Goal: Task Accomplishment & Management: Use online tool/utility

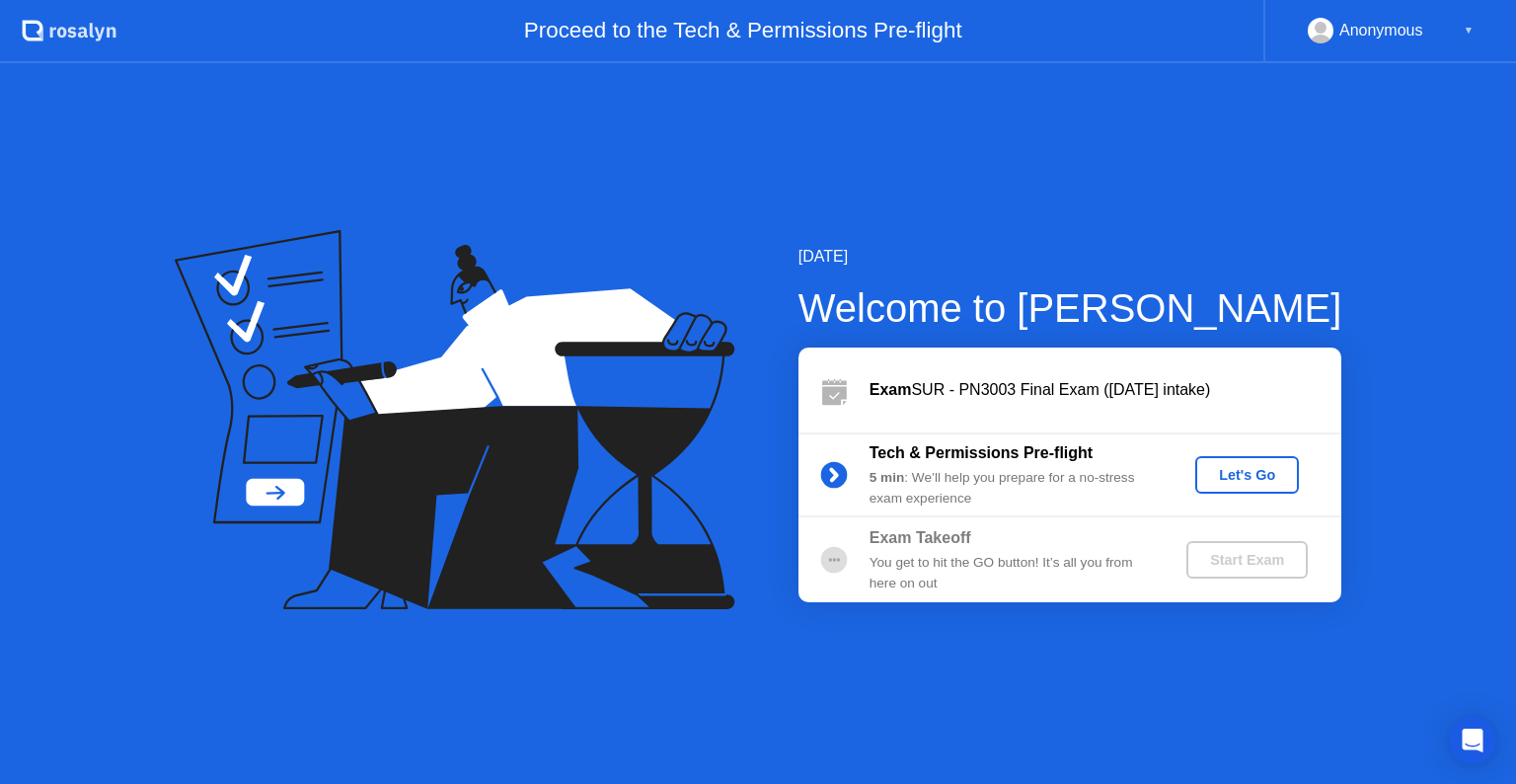
click at [1258, 467] on div "Let's Go" at bounding box center [1247, 475] width 88 height 16
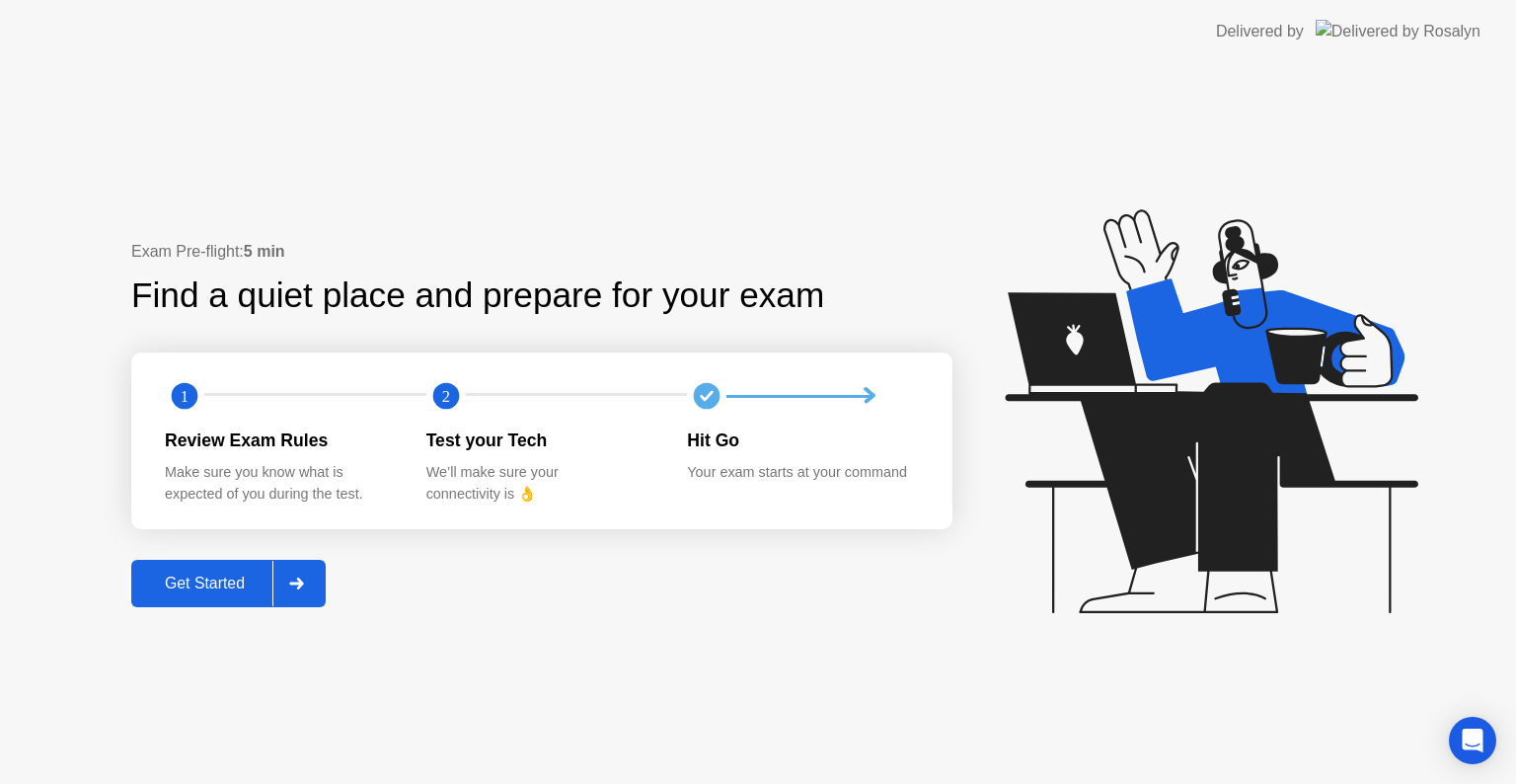
click at [201, 596] on button "Get Started" at bounding box center [229, 583] width 194 height 48
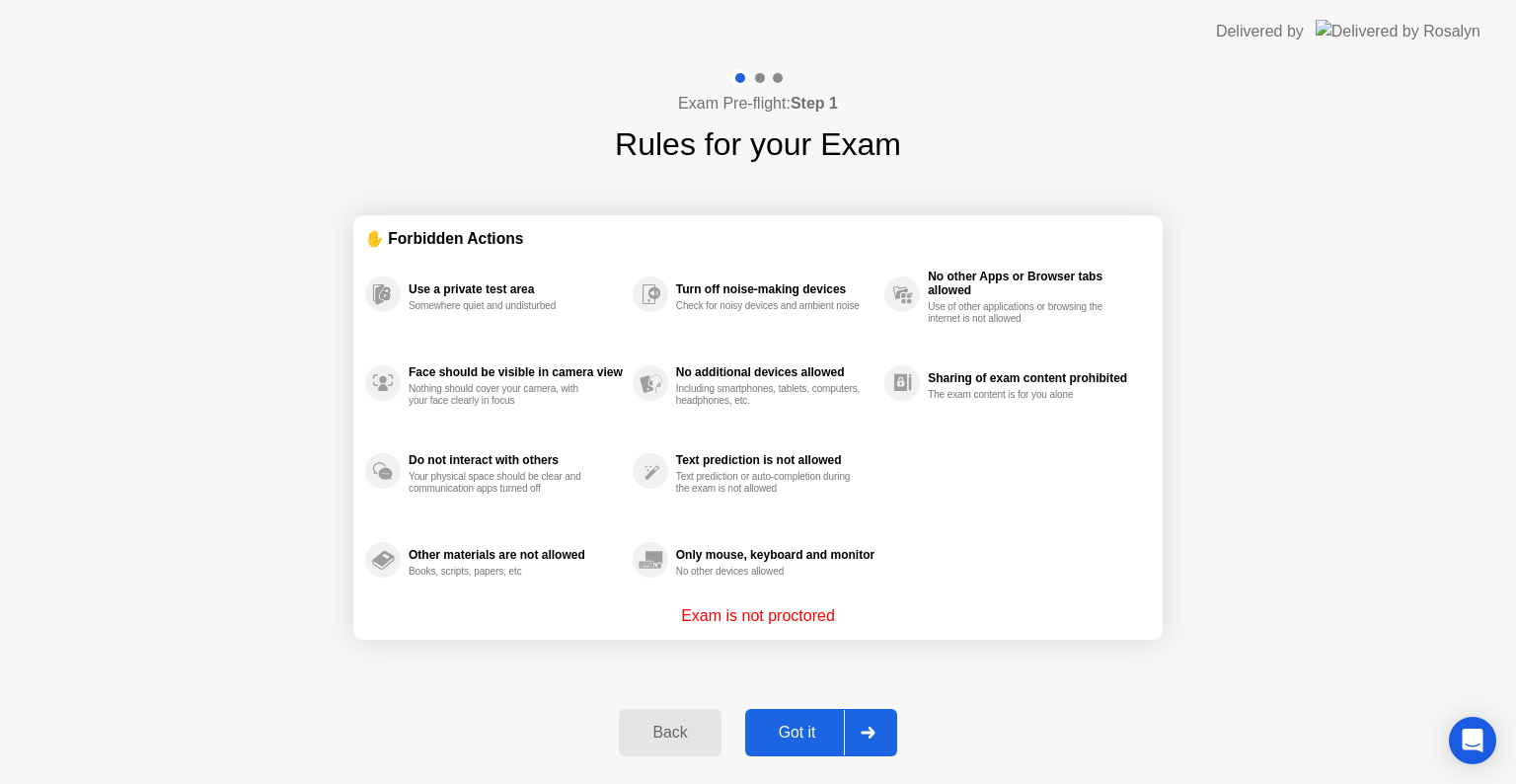
click at [793, 735] on div "Got it" at bounding box center [798, 733] width 93 height 18
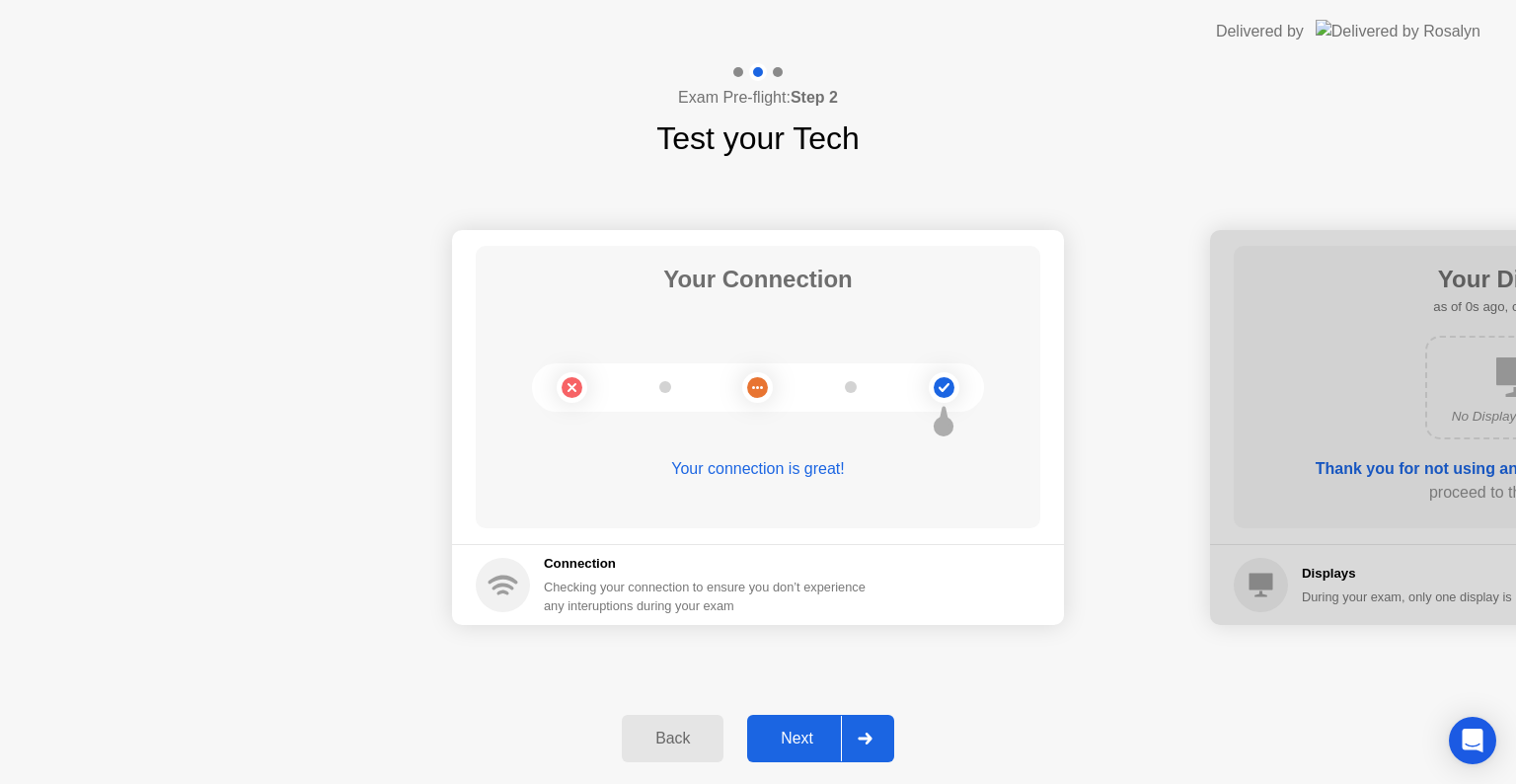
click at [791, 725] on button "Next" at bounding box center [821, 738] width 148 height 48
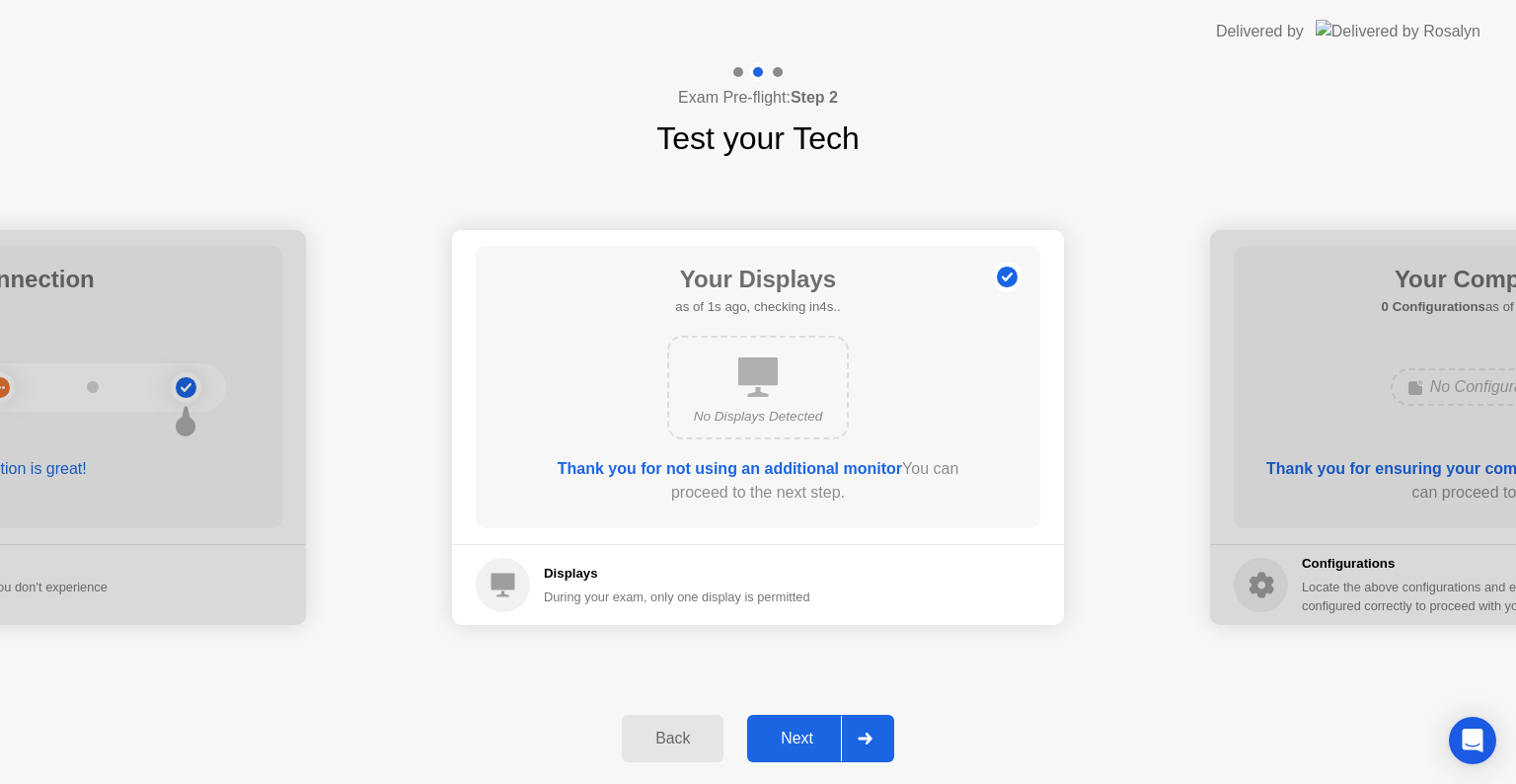
click at [798, 742] on div "Next" at bounding box center [797, 738] width 88 height 18
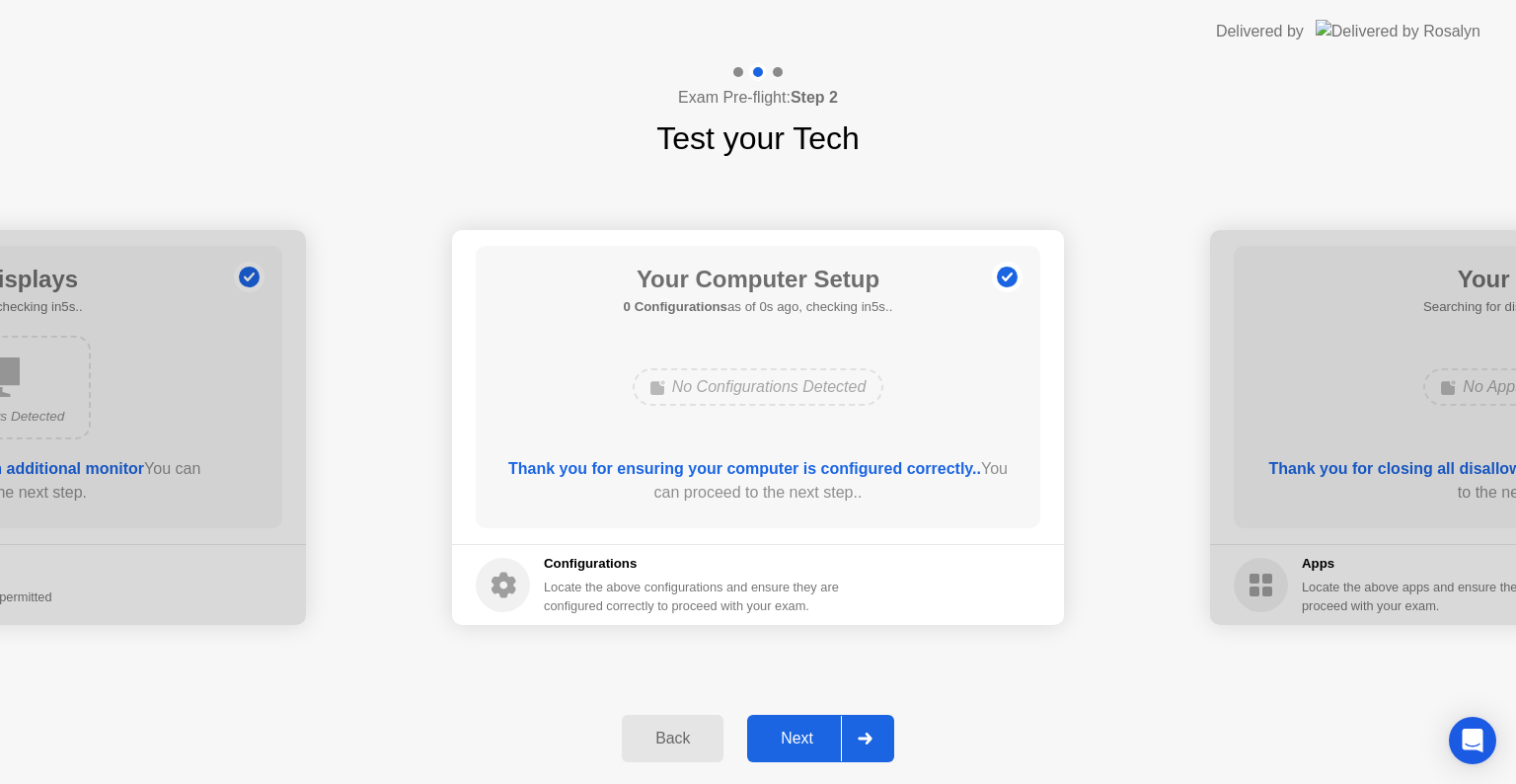
click at [798, 742] on div "Next" at bounding box center [797, 738] width 88 height 18
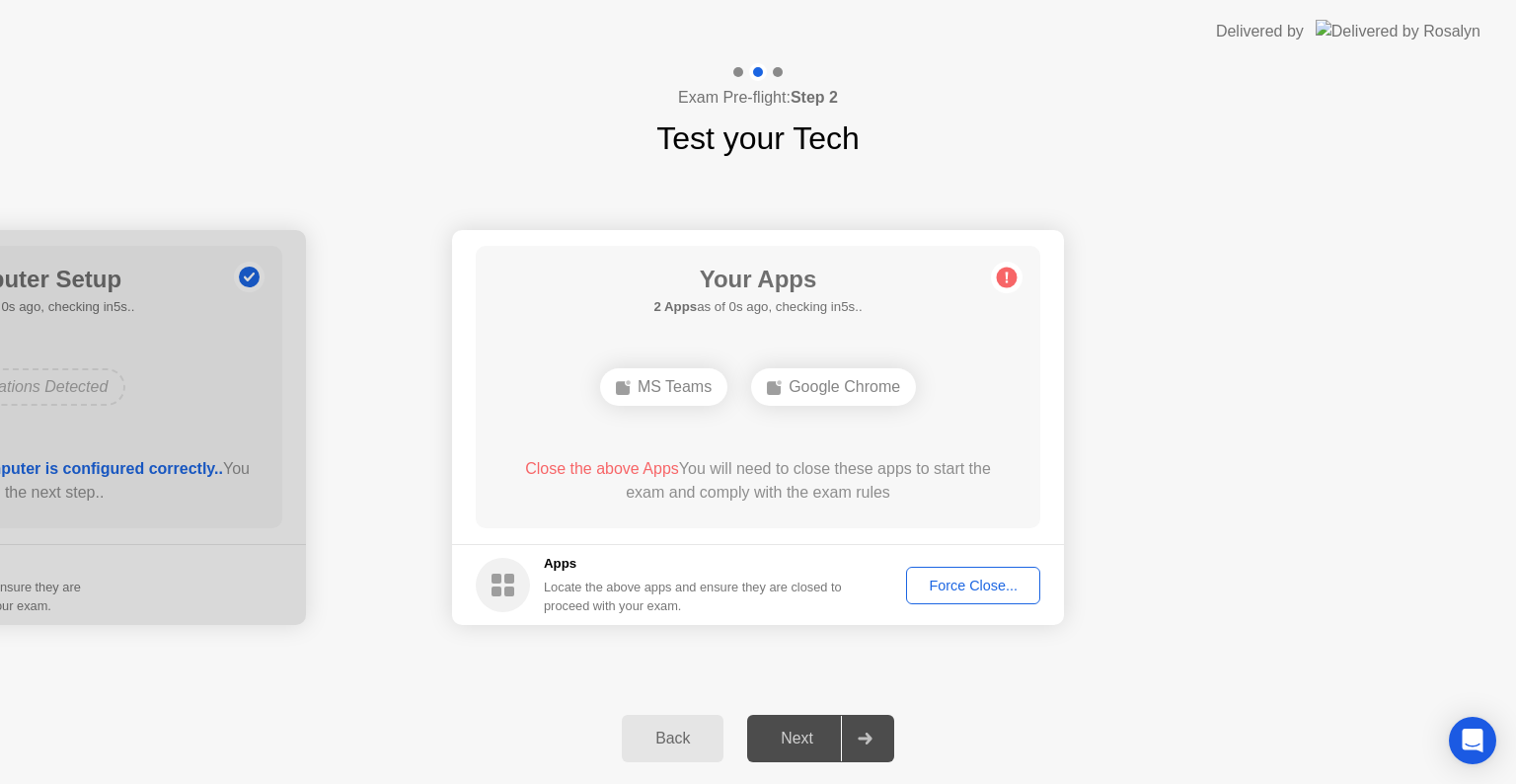
click at [798, 742] on div "Next" at bounding box center [797, 738] width 88 height 18
click at [991, 580] on div "Force Close..." at bounding box center [973, 585] width 121 height 16
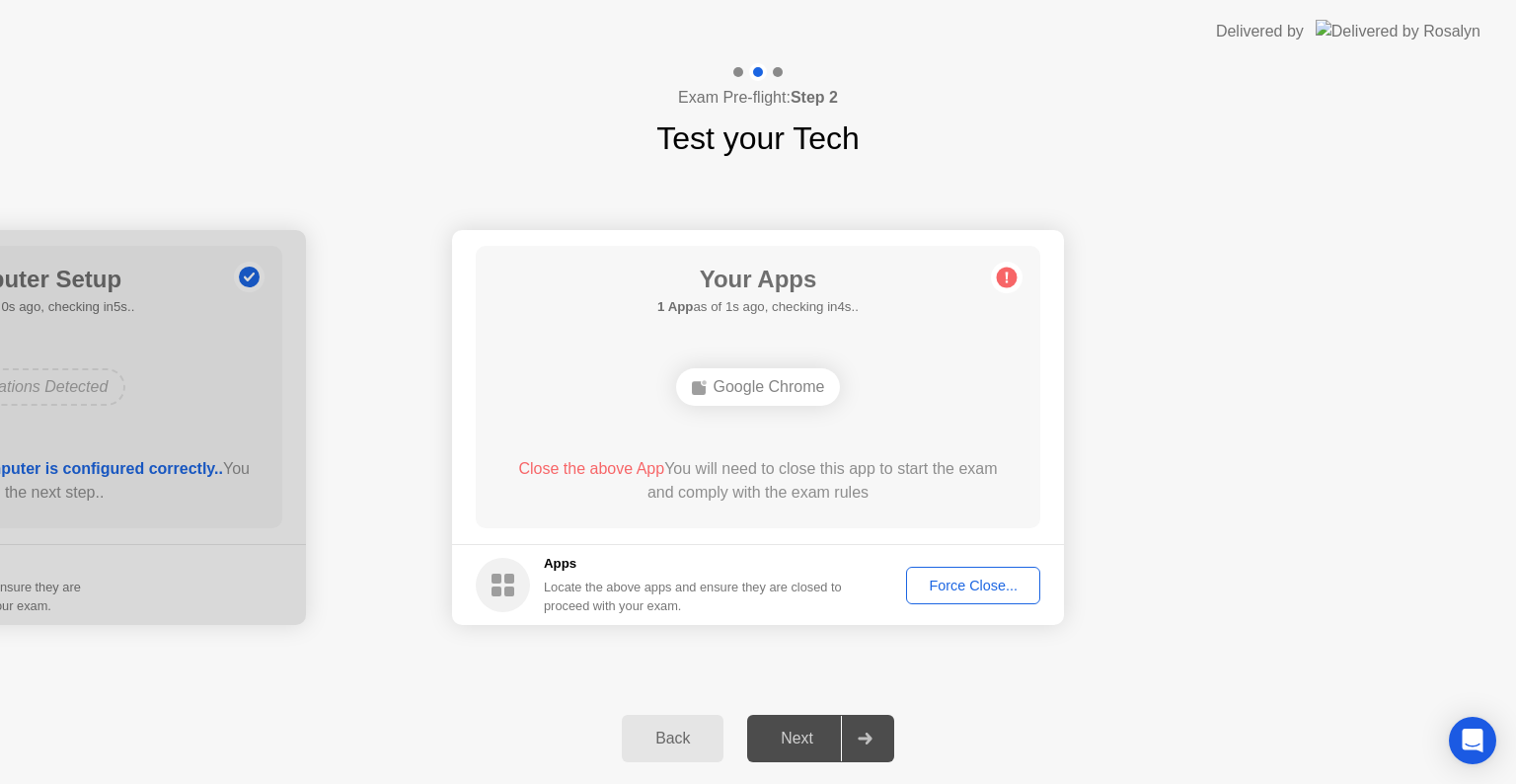
click at [995, 585] on div "Force Close..." at bounding box center [973, 585] width 121 height 16
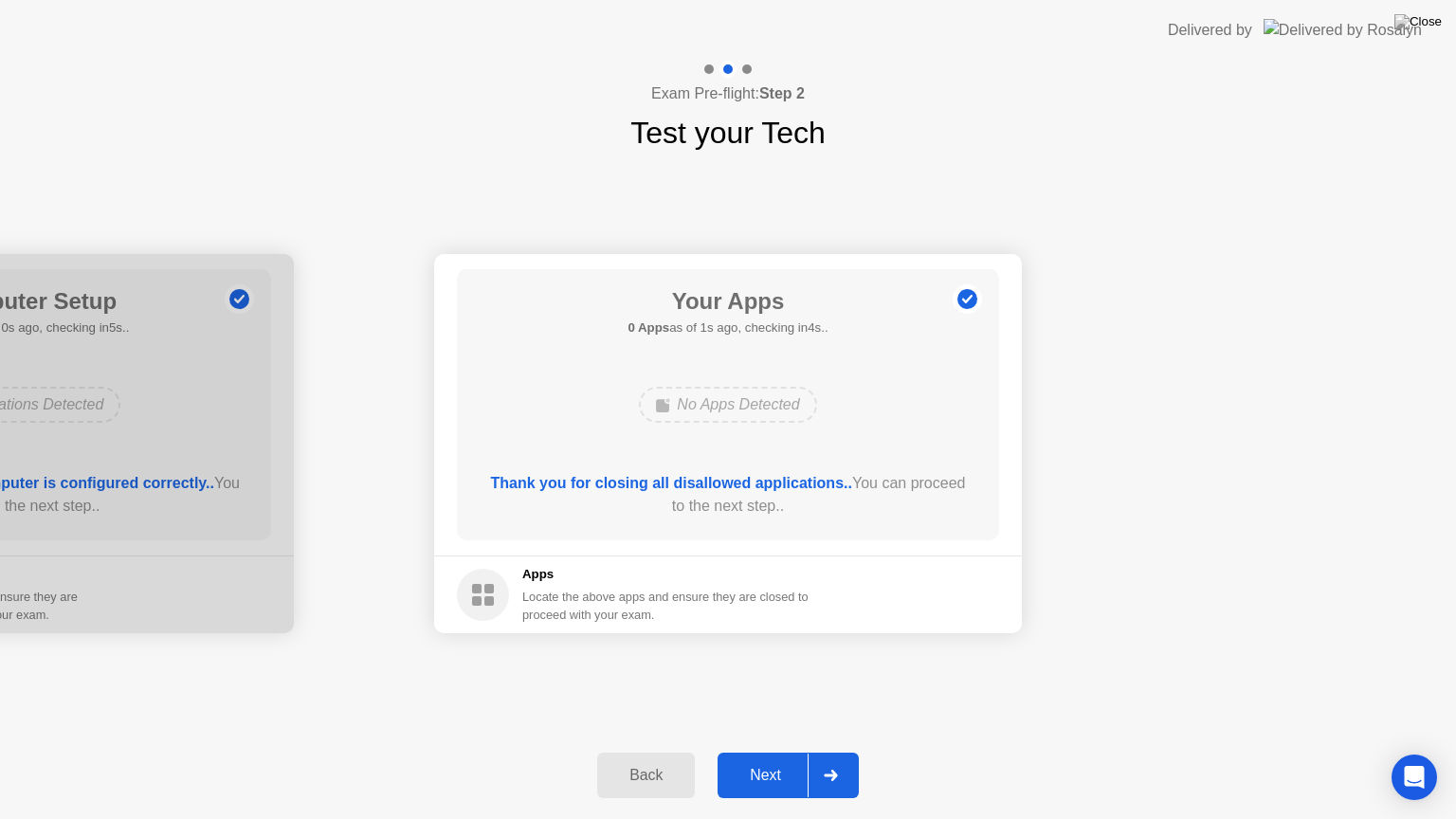
click at [776, 752] on button "Next" at bounding box center [788, 776] width 142 height 46
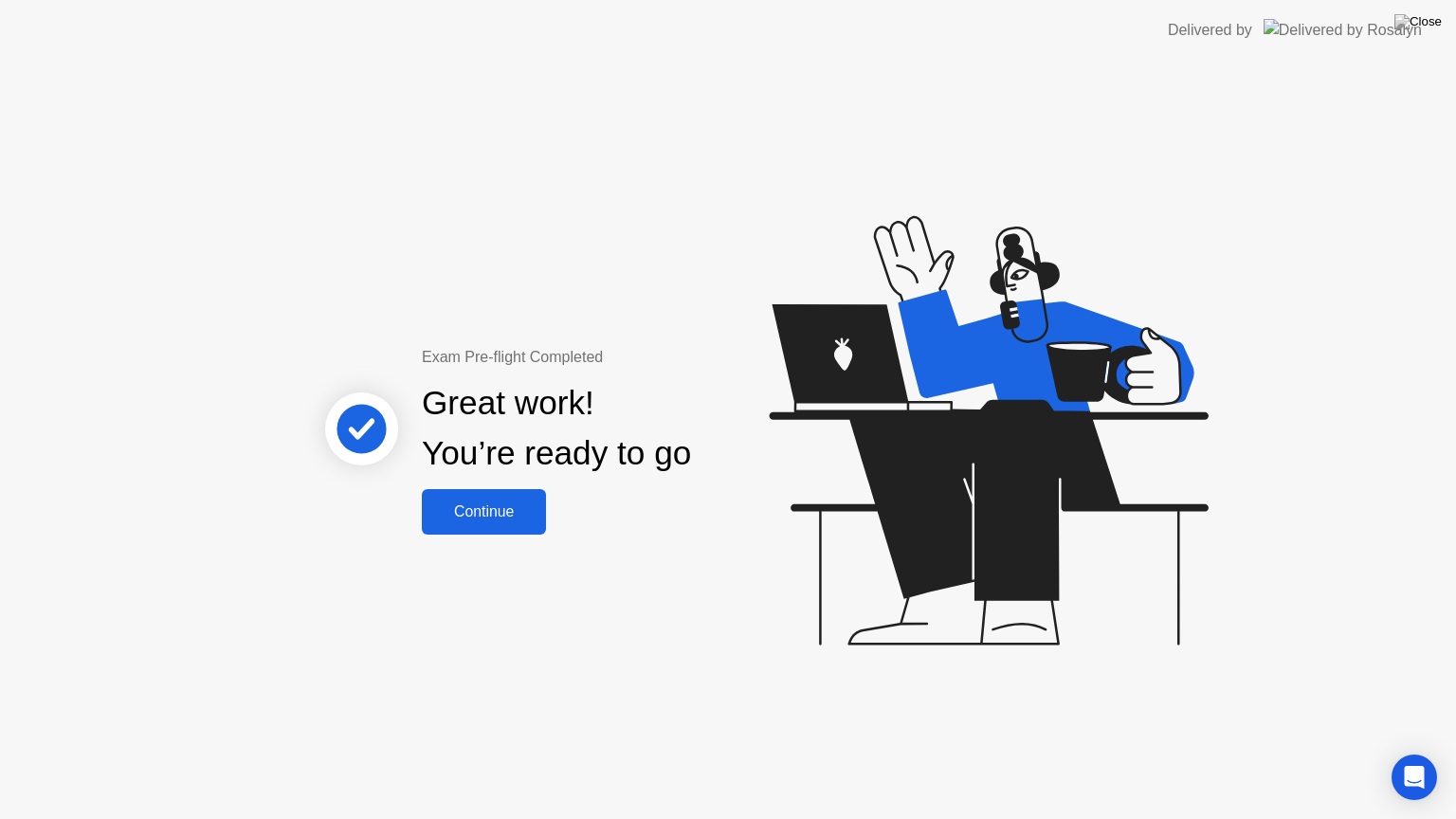
click at [456, 512] on div "Continue" at bounding box center [484, 512] width 113 height 17
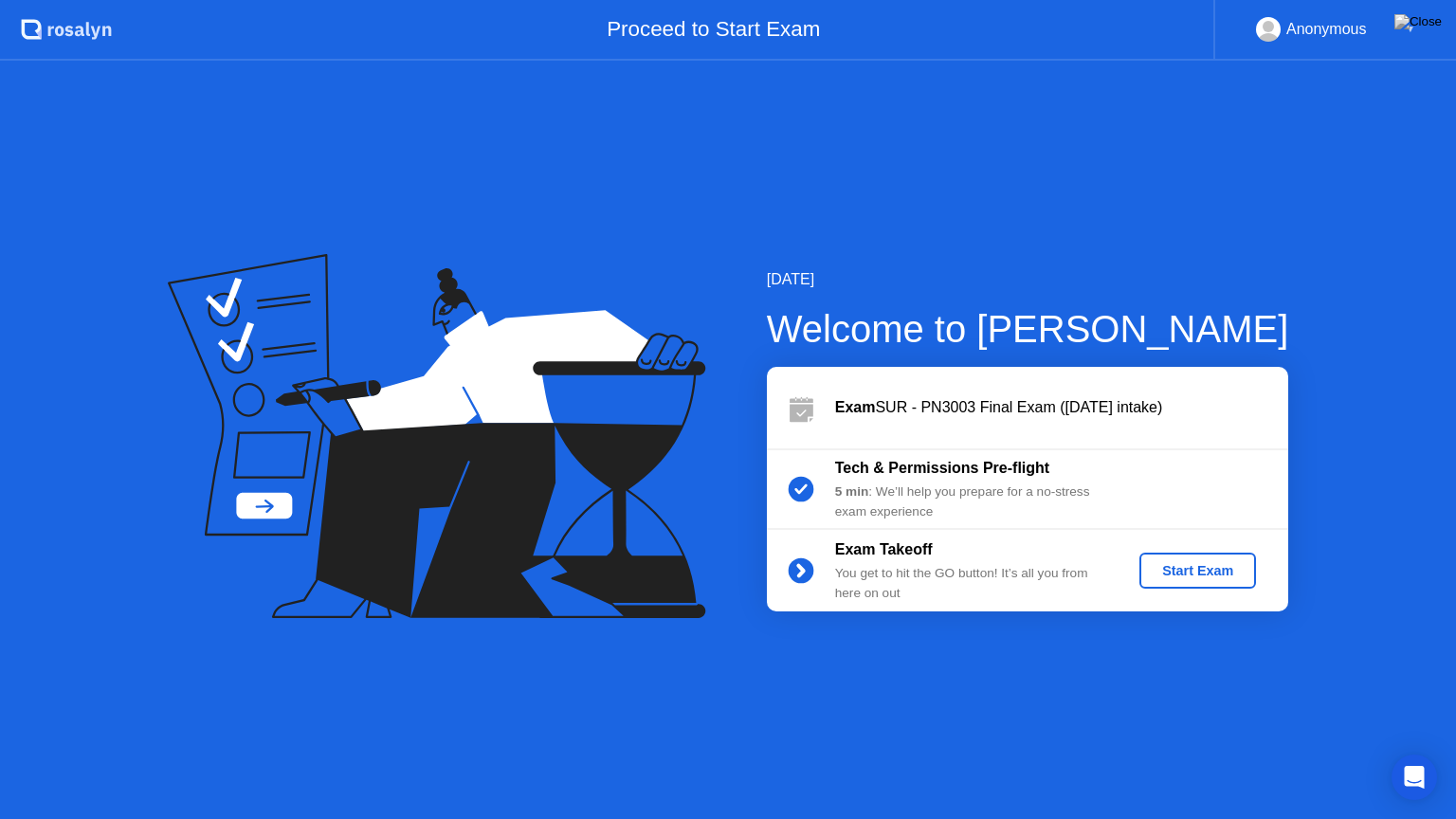
click at [1213, 568] on div "Start Exam" at bounding box center [1197, 571] width 102 height 15
